Goal: Task Accomplishment & Management: Use online tool/utility

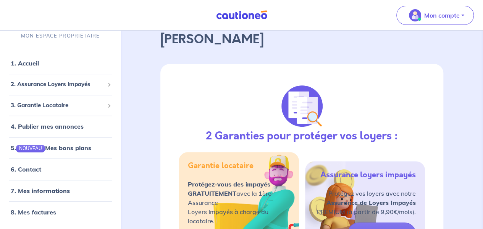
scroll to position [76, 0]
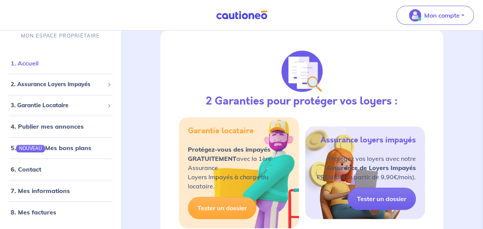
click at [37, 63] on link "1. Accueil" at bounding box center [25, 63] width 28 height 8
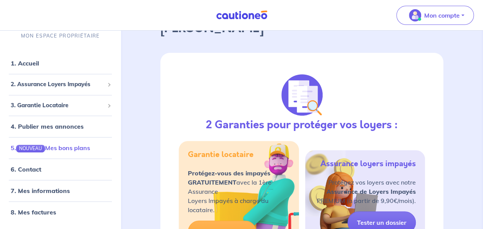
scroll to position [0, 0]
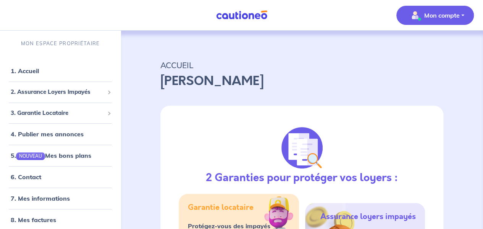
click at [449, 15] on p "Mon compte" at bounding box center [443, 15] width 36 height 9
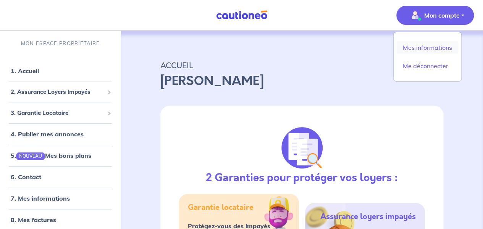
click at [413, 45] on link "Mes informations" at bounding box center [428, 47] width 62 height 12
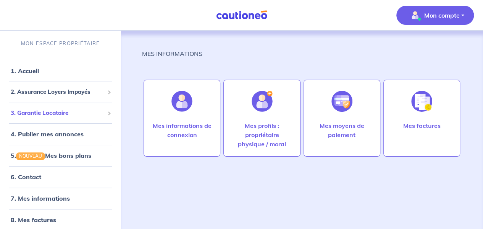
click at [69, 112] on span "3. Garantie Locataire" at bounding box center [58, 113] width 94 height 9
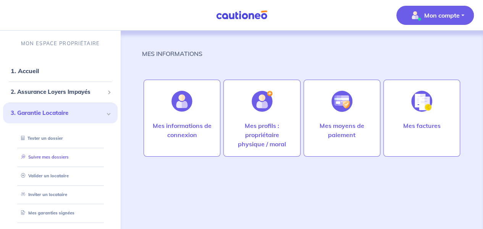
click at [52, 156] on link "Suivre mes dossiers" at bounding box center [43, 156] width 51 height 5
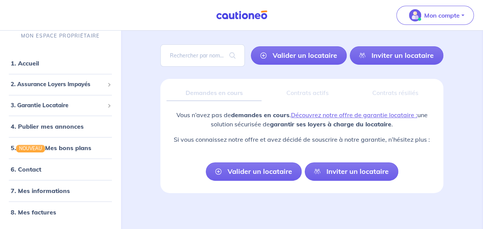
scroll to position [45, 0]
click at [280, 51] on link "Valider un locataire" at bounding box center [299, 55] width 96 height 18
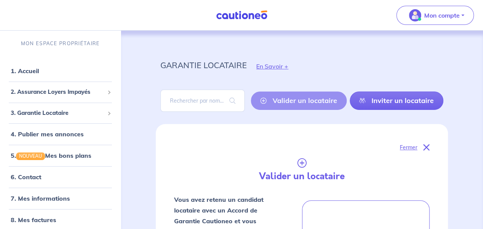
click at [410, 146] on p "Fermer" at bounding box center [409, 147] width 18 height 10
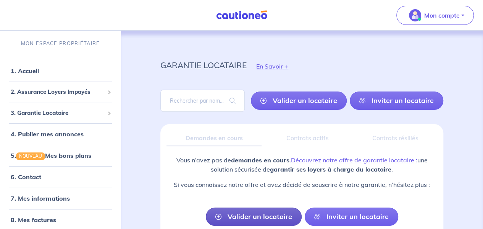
click at [261, 216] on link "Valider un locataire" at bounding box center [254, 216] width 96 height 18
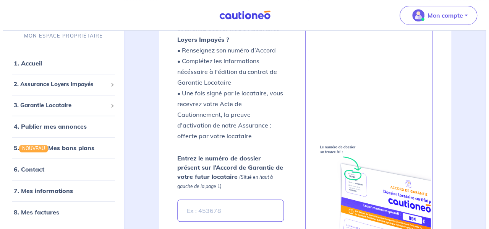
scroll to position [276, 0]
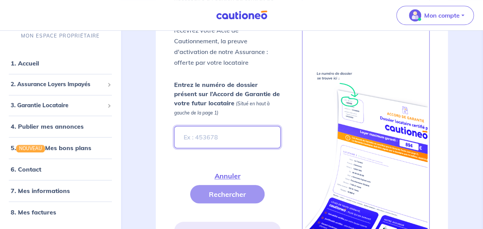
click at [214, 136] on input "Entrez le numéro de dossier présent sur l’Accord de Garantie de votre futur loc…" at bounding box center [227, 137] width 106 height 22
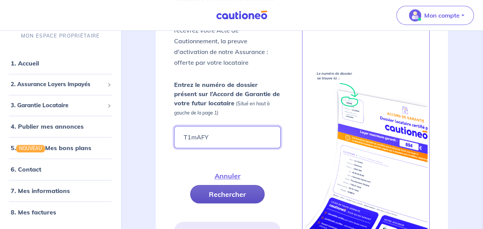
type input "T1mAFY"
click at [222, 193] on button "Rechercher" at bounding box center [227, 194] width 75 height 18
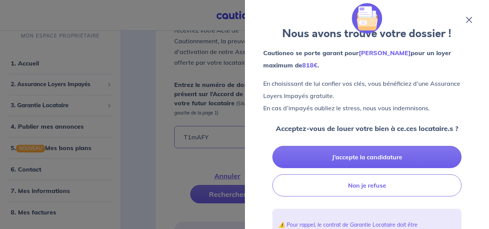
click at [197, 91] on div at bounding box center [244, 114] width 489 height 229
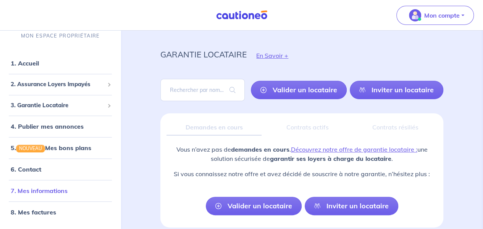
scroll to position [0, 0]
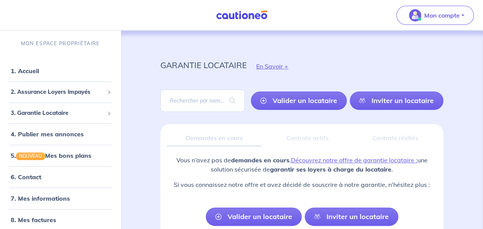
drag, startPoint x: 221, startPoint y: 6, endPoint x: 437, endPoint y: 73, distance: 225.9
click at [437, 73] on div "garantie locataire En Savoir +" at bounding box center [302, 66] width 320 height 34
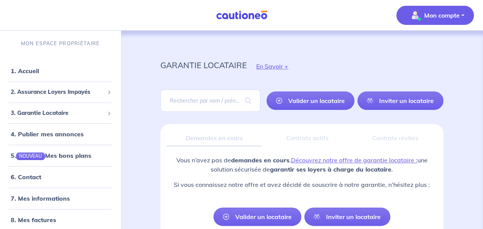
click at [457, 14] on p "Mon compte" at bounding box center [443, 15] width 36 height 9
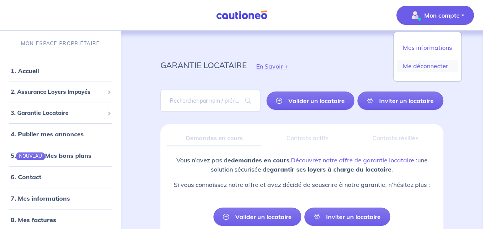
click at [438, 65] on link "Me déconnecter" at bounding box center [428, 66] width 62 height 12
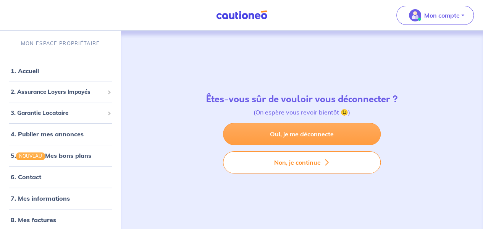
click at [309, 136] on link "Oui, je me déconnecte" at bounding box center [302, 134] width 158 height 22
